Goal: Information Seeking & Learning: Find specific fact

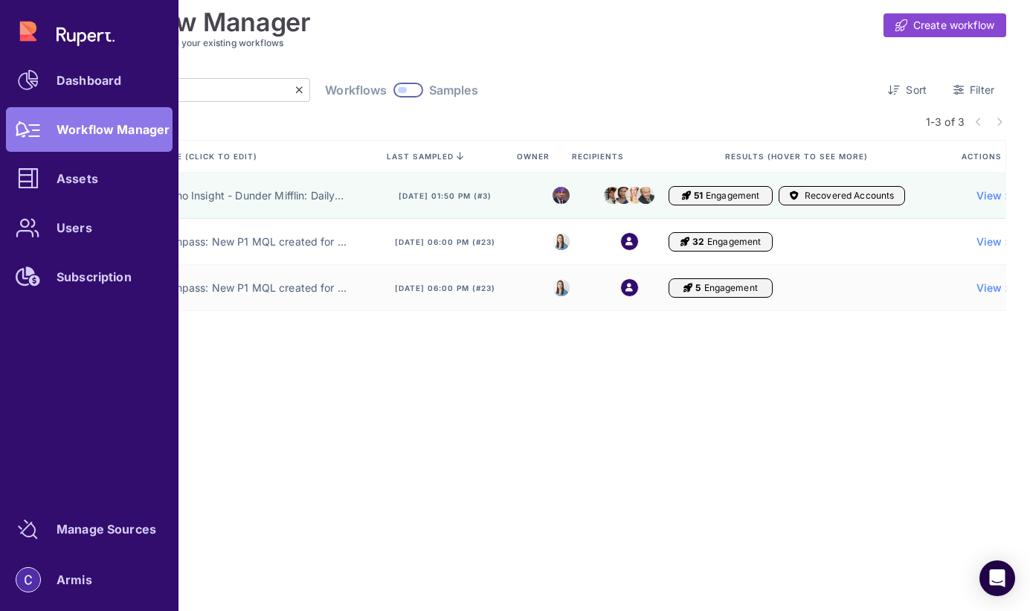
click at [49, 132] on div "Dashboard Workflow Manager Assets Users Subscription" at bounding box center [89, 154] width 167 height 290
click at [35, 131] on div "Dashboard Workflow Manager Assets Users Subscription" at bounding box center [89, 154] width 167 height 290
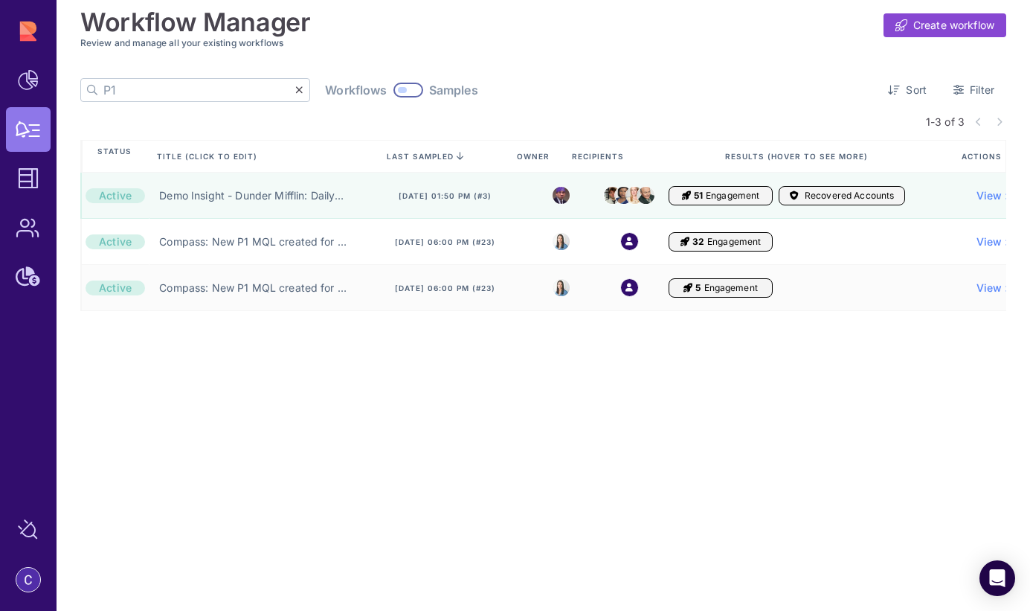
click at [241, 86] on input "P1" at bounding box center [199, 90] width 192 height 22
click at [295, 88] on icon at bounding box center [299, 90] width 8 height 10
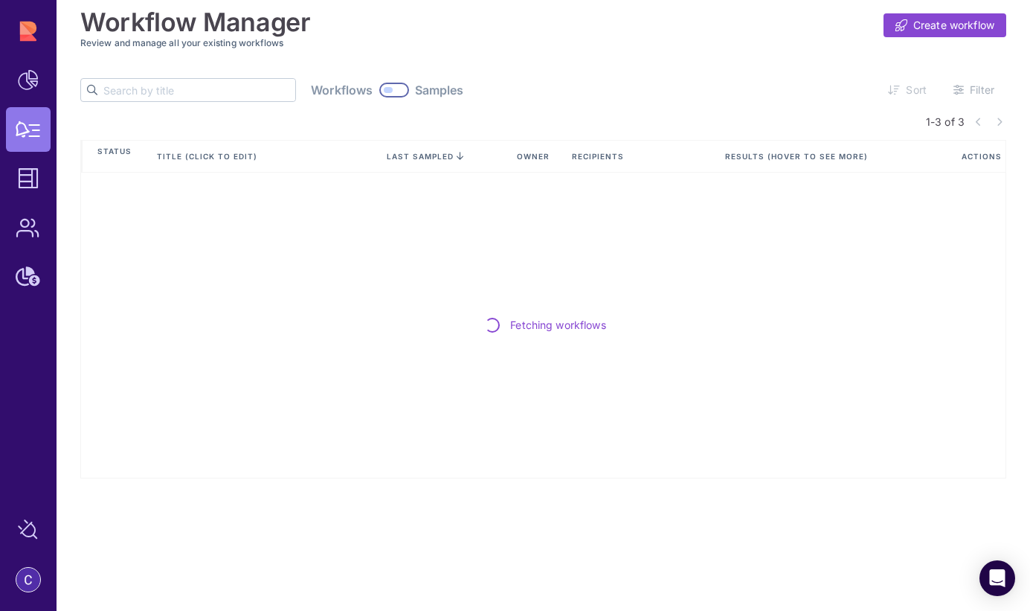
click at [164, 91] on input "text" at bounding box center [199, 90] width 192 height 22
type input "ג"
type input "deal reg"
